Goal: Task Accomplishment & Management: Manage account settings

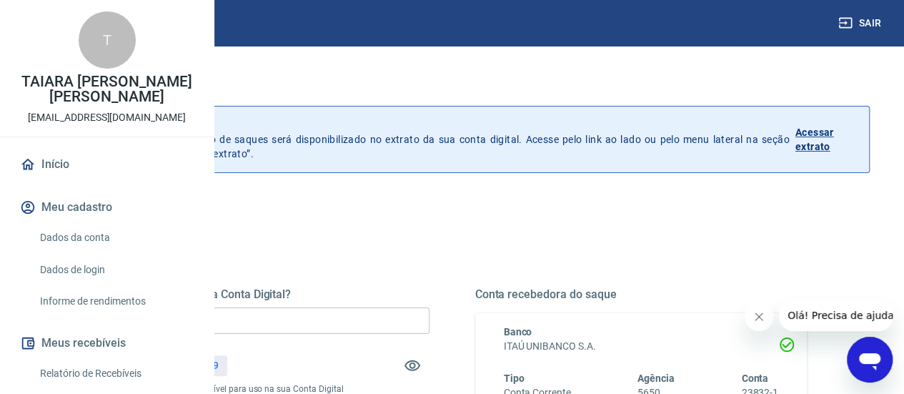
click at [362, 322] on input "R$ 0,00" at bounding box center [263, 320] width 332 height 26
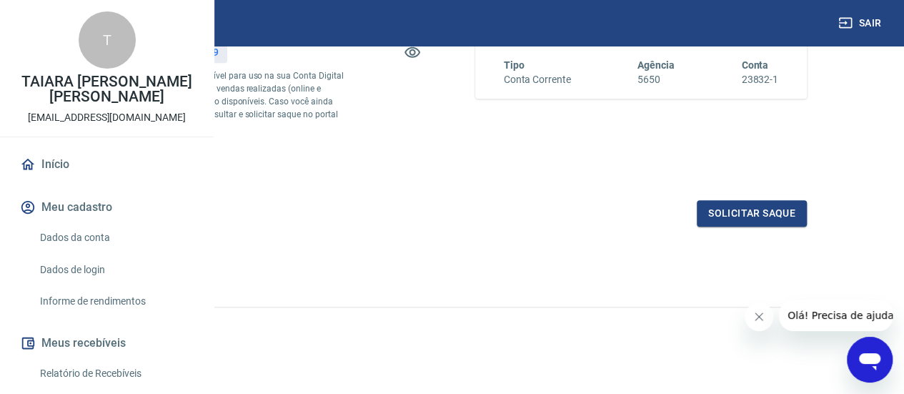
scroll to position [337, 0]
type input "R$ 274,39"
click at [780, 208] on button "Solicitar saque" at bounding box center [752, 213] width 110 height 26
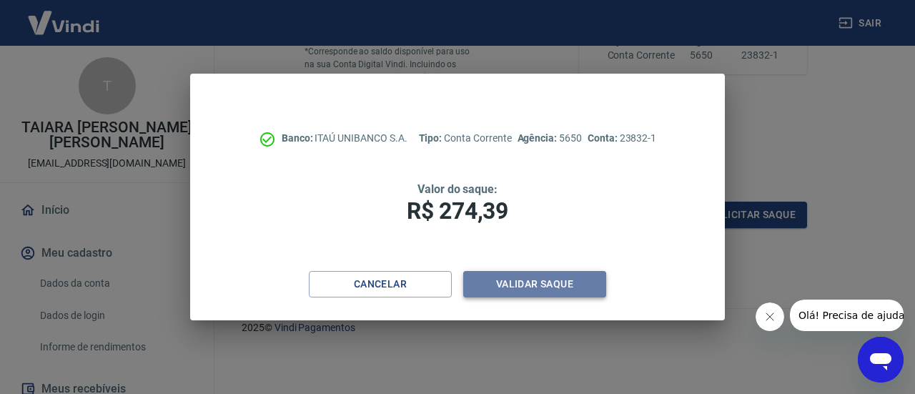
click at [532, 288] on button "Validar saque" at bounding box center [534, 284] width 143 height 26
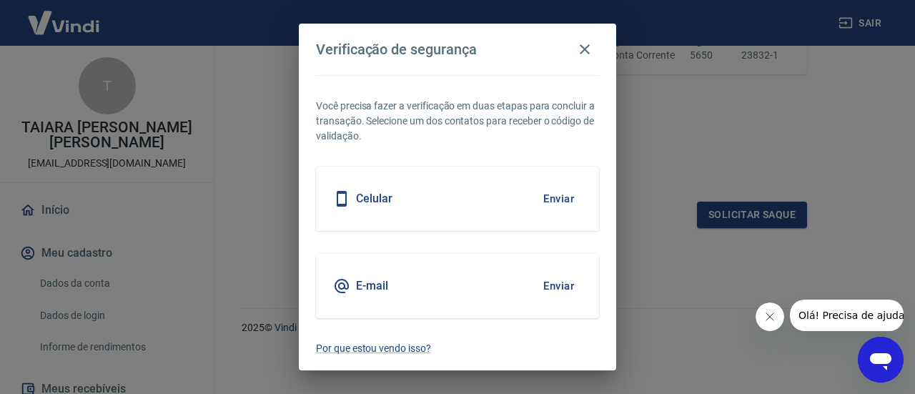
click at [401, 202] on div "Celular Enviar" at bounding box center [457, 198] width 283 height 64
click at [561, 199] on button "Enviar" at bounding box center [558, 199] width 46 height 30
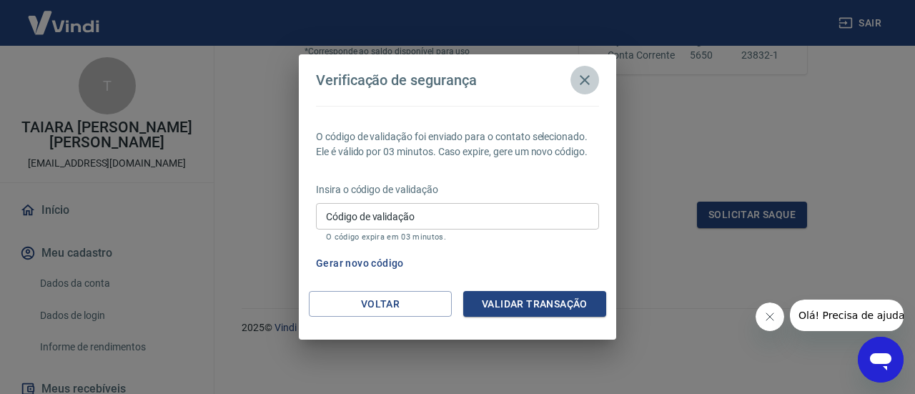
click at [590, 88] on icon "button" at bounding box center [584, 79] width 17 height 17
